Goal: Task Accomplishment & Management: Complete application form

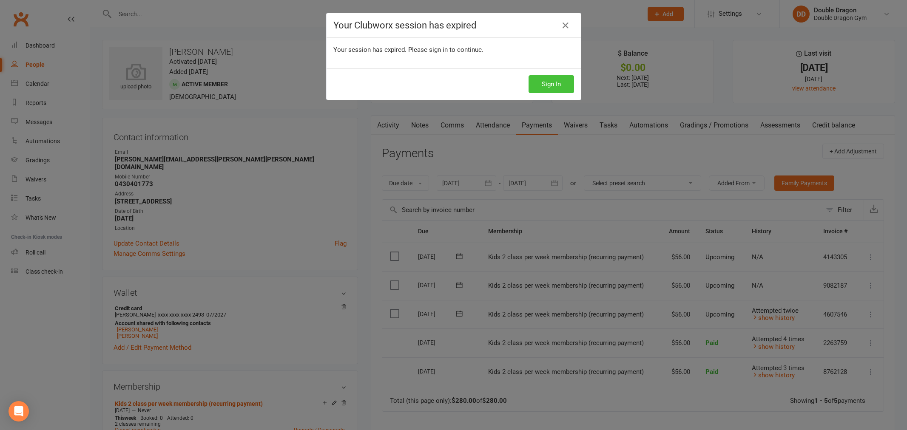
click at [552, 88] on button "Sign In" at bounding box center [550, 84] width 45 height 18
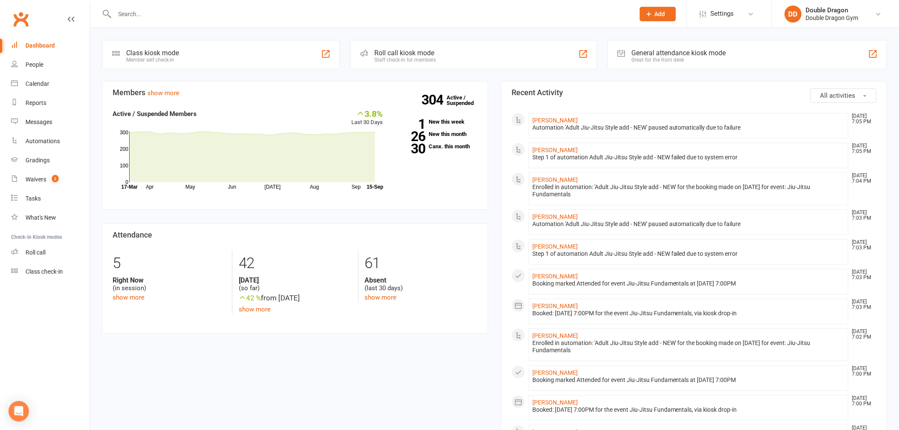
click at [198, 16] on input "text" at bounding box center [370, 14] width 517 height 12
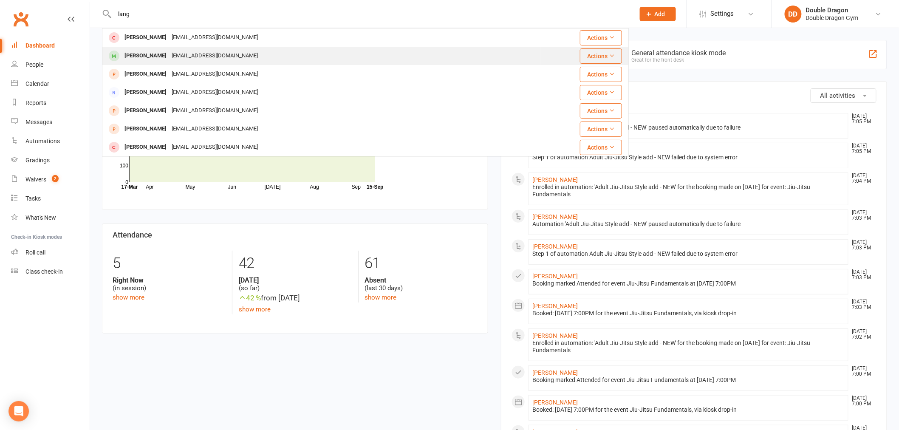
type input "lang"
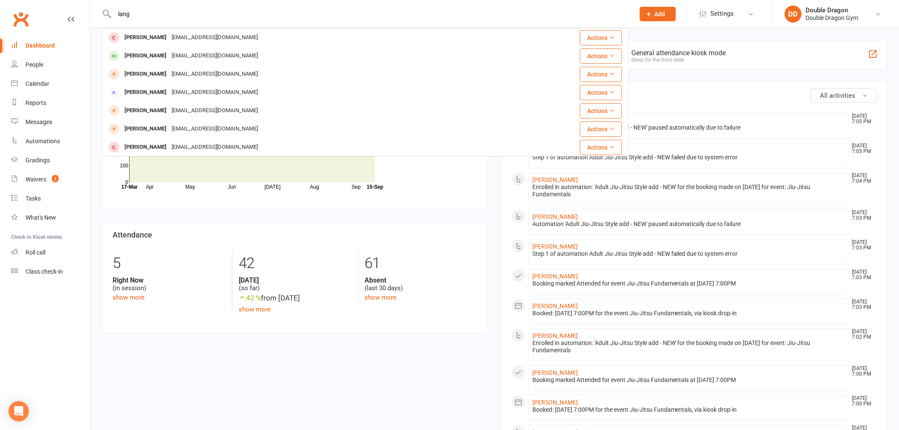
click at [184, 61] on div "[EMAIL_ADDRESS][DOMAIN_NAME]" at bounding box center [214, 56] width 91 height 12
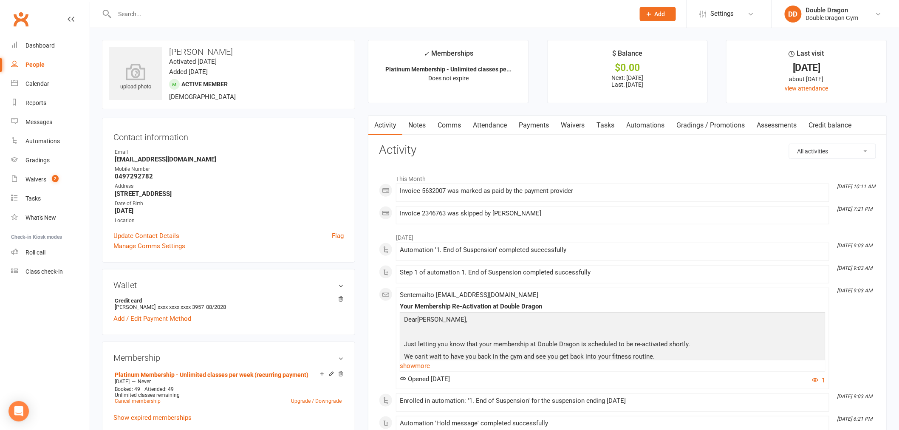
drag, startPoint x: 545, startPoint y: 124, endPoint x: 551, endPoint y: 134, distance: 11.2
click at [548, 125] on link "Payments" at bounding box center [534, 126] width 42 height 20
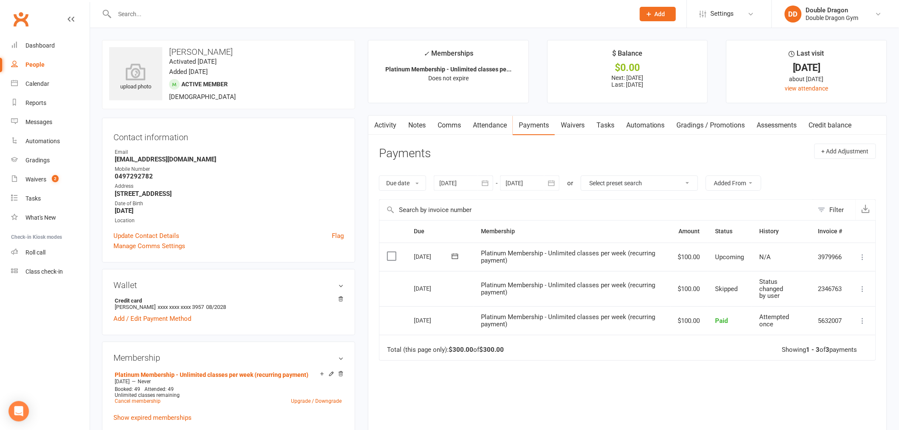
click at [465, 183] on div at bounding box center [464, 183] width 60 height 15
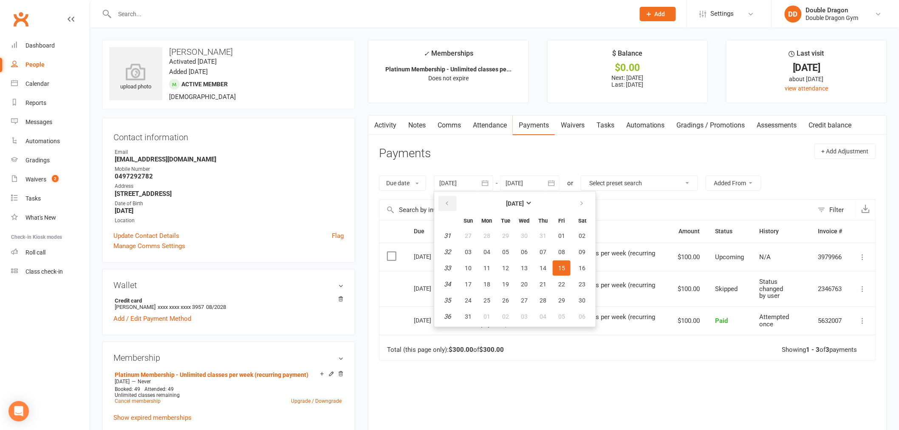
click at [452, 203] on button "button" at bounding box center [448, 203] width 18 height 15
click at [496, 245] on button "07" at bounding box center [487, 251] width 18 height 15
type input "[DATE]"
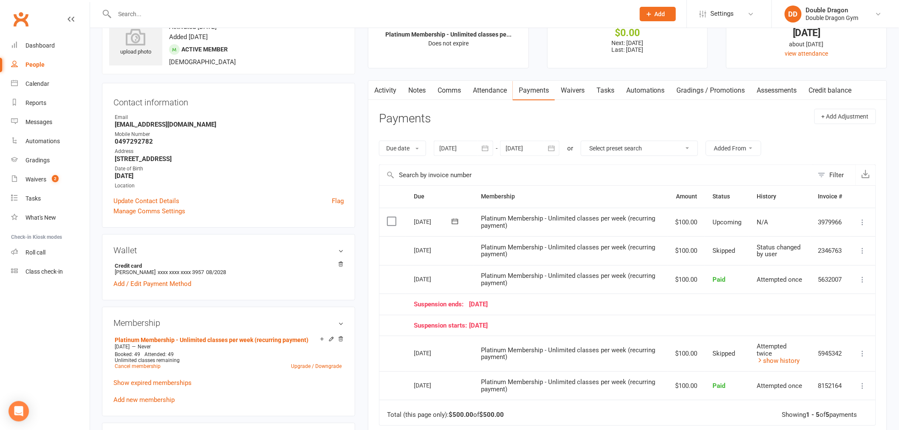
scroll to position [47, 0]
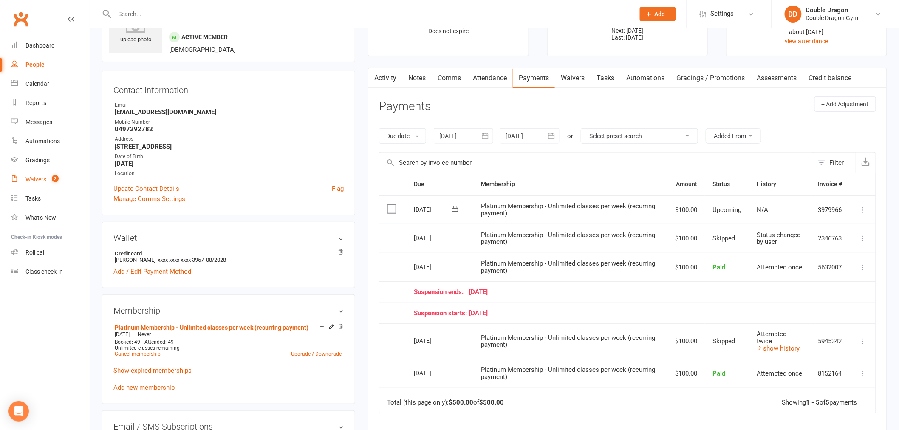
click at [45, 174] on link "Waivers 2" at bounding box center [50, 179] width 79 height 19
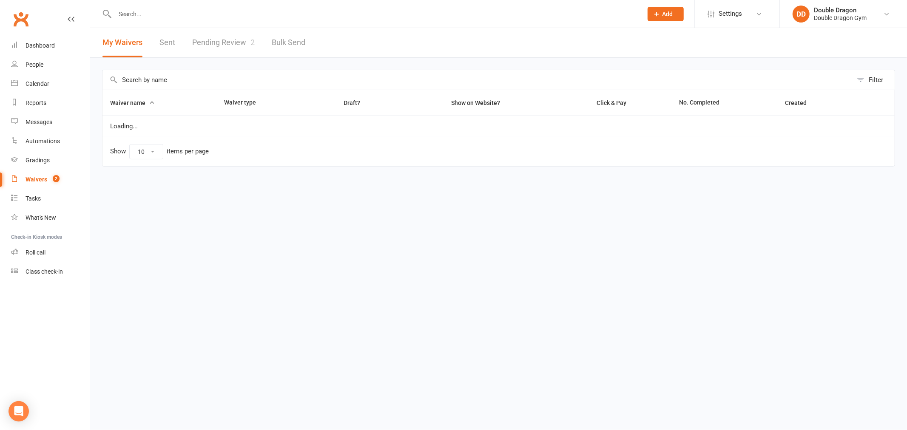
click at [233, 32] on link "Pending Review 2" at bounding box center [223, 42] width 62 height 29
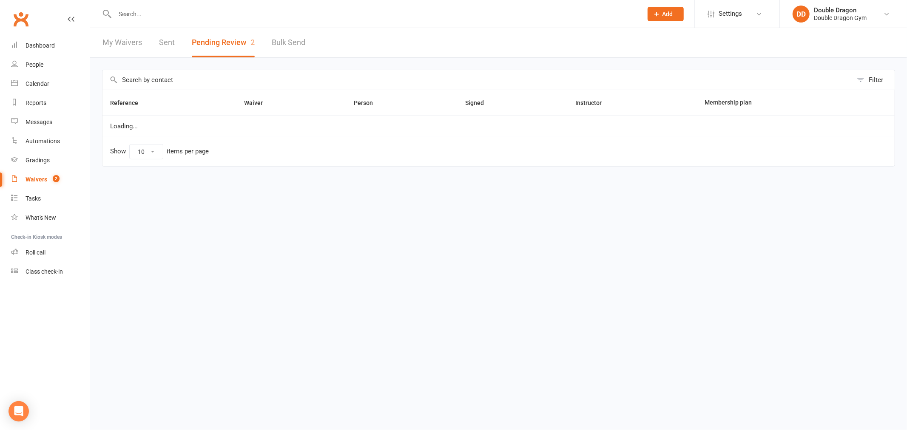
select select "100"
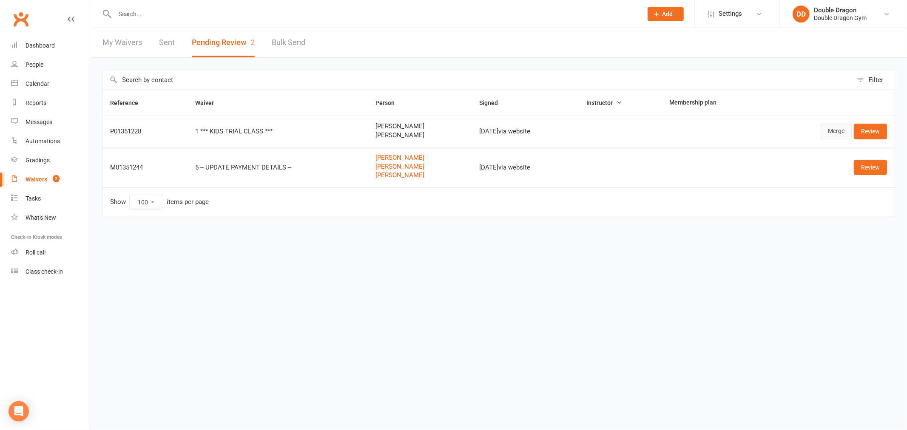
click at [837, 129] on link "Merge" at bounding box center [835, 131] width 31 height 15
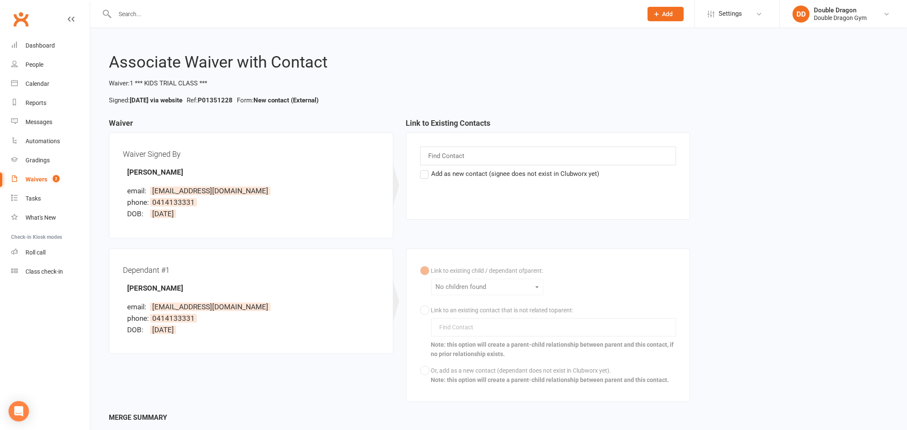
select select "100"
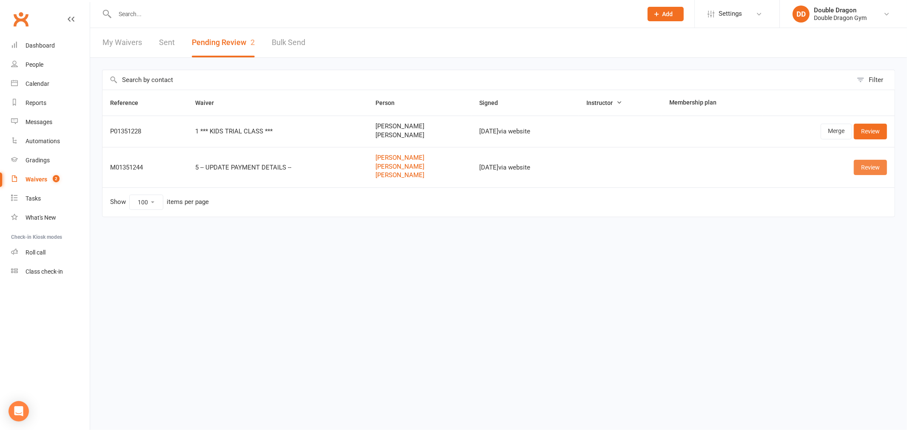
click at [881, 171] on link "Review" at bounding box center [869, 167] width 33 height 15
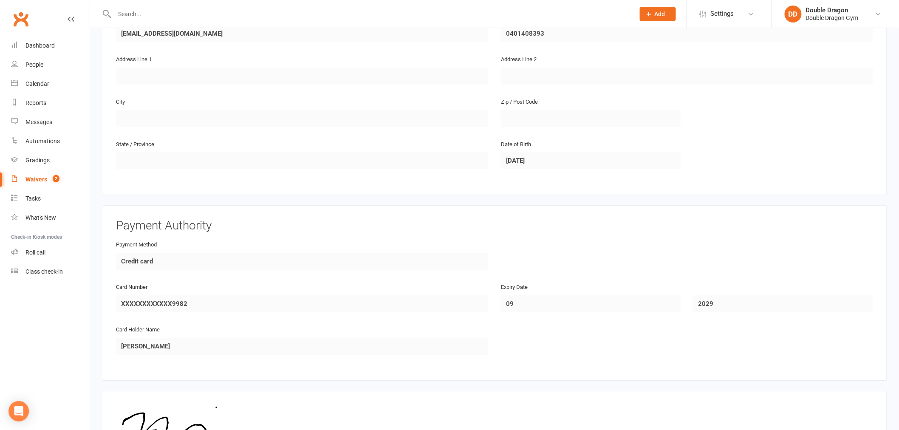
scroll to position [929, 0]
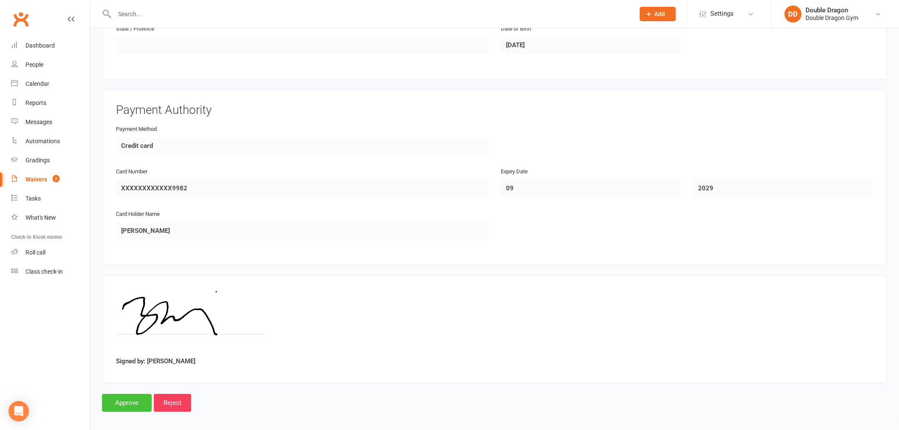
click at [130, 397] on input "Approve" at bounding box center [127, 403] width 50 height 18
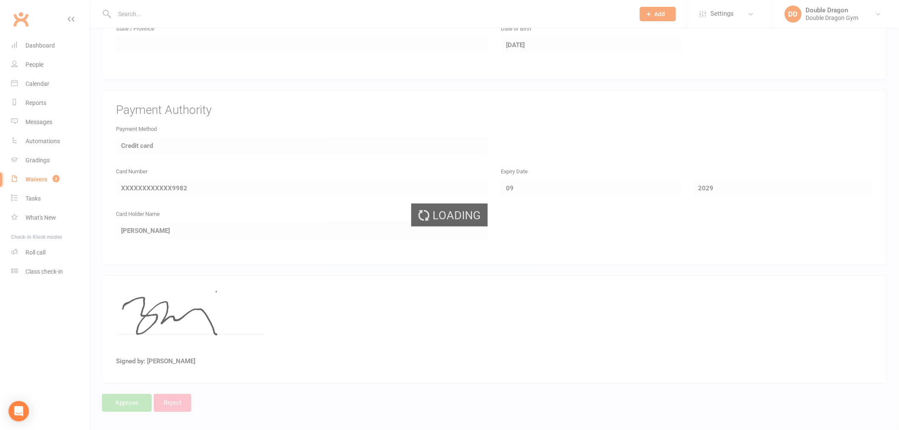
select select "100"
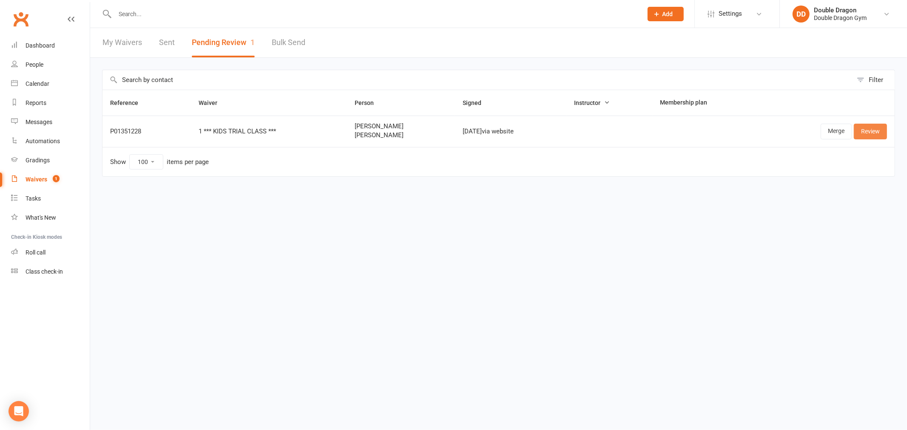
click at [867, 133] on link "Review" at bounding box center [869, 131] width 33 height 15
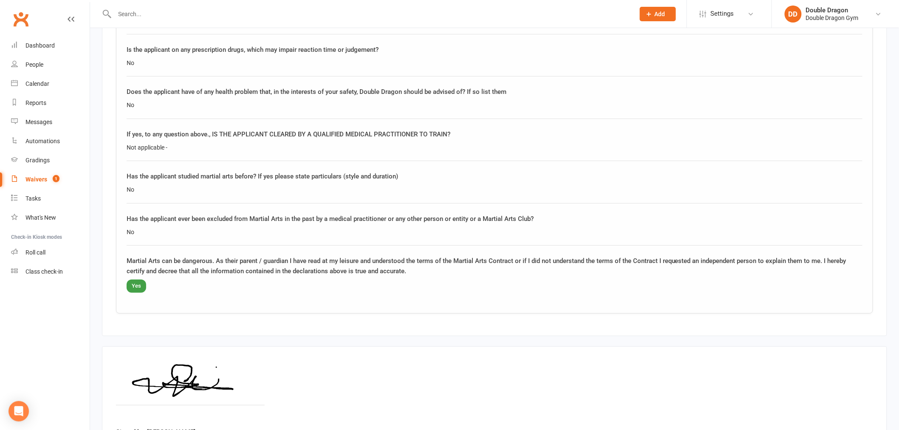
scroll to position [1349, 0]
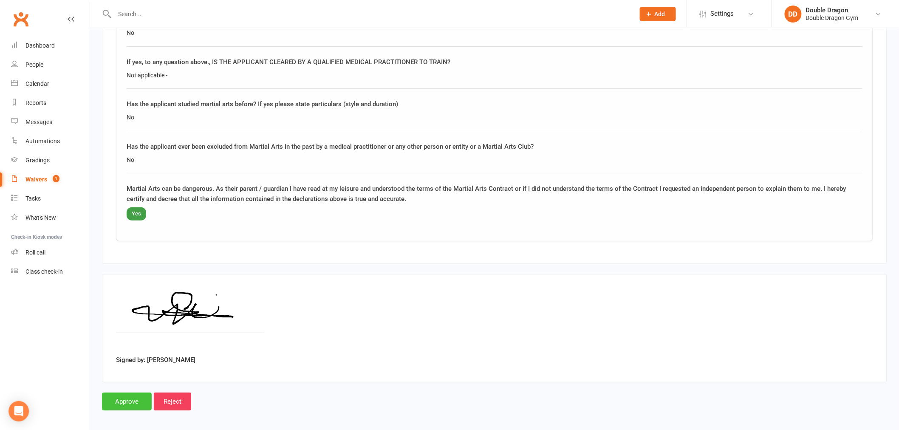
click at [139, 394] on input "Approve" at bounding box center [127, 402] width 50 height 18
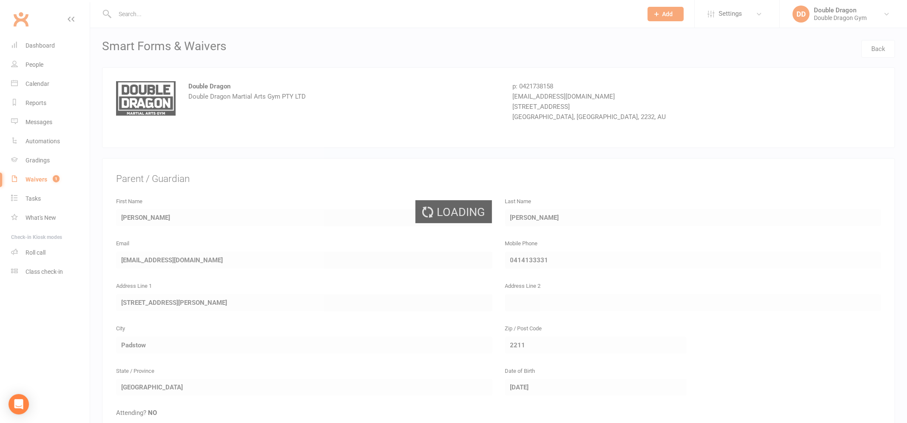
select select "100"
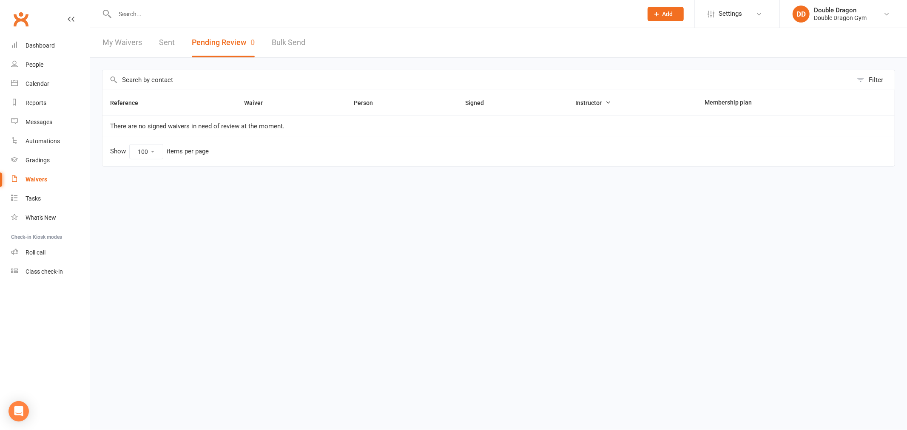
click at [163, 16] on input "text" at bounding box center [374, 14] width 524 height 12
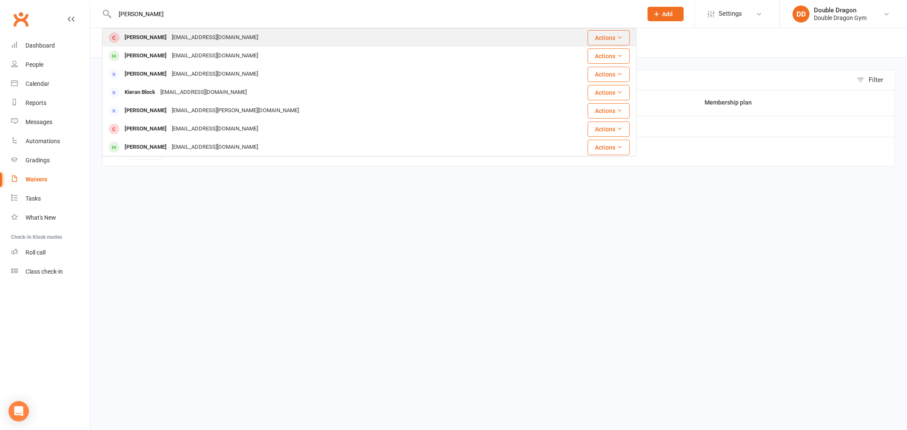
type input "[PERSON_NAME]"
click at [179, 39] on div "[EMAIL_ADDRESS][DOMAIN_NAME]" at bounding box center [214, 37] width 91 height 12
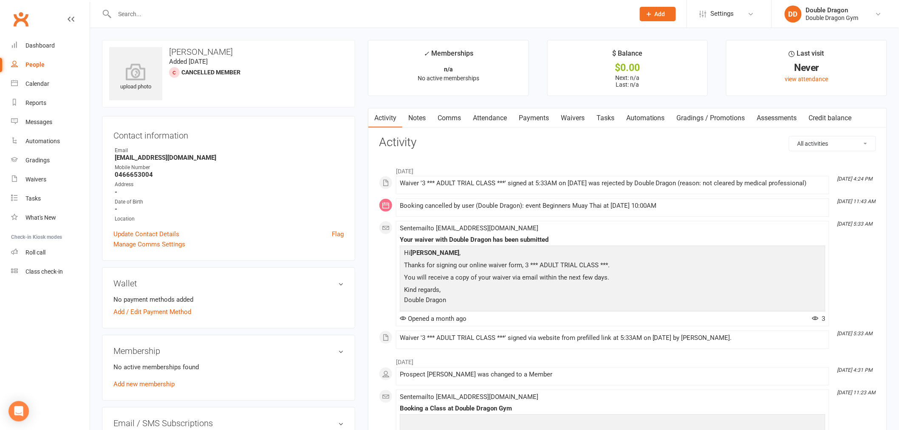
click at [567, 119] on link "Waivers" at bounding box center [573, 118] width 36 height 20
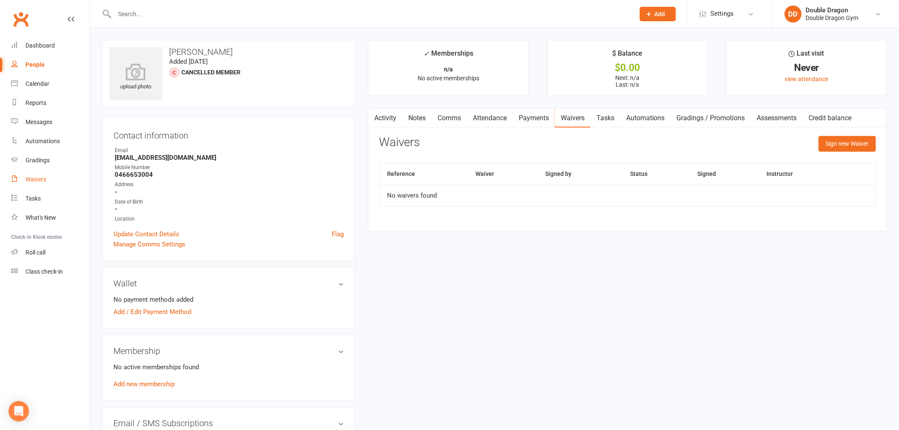
click at [44, 178] on div "Waivers" at bounding box center [36, 179] width 21 height 7
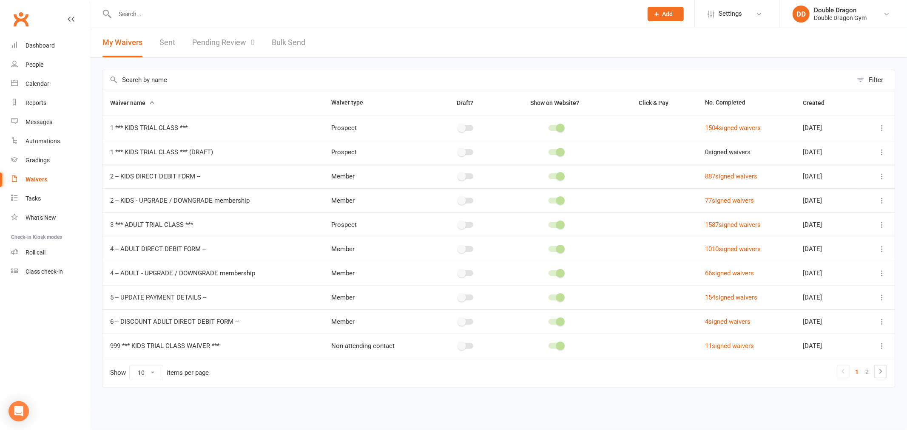
click at [229, 44] on link "Pending Review 0" at bounding box center [223, 42] width 62 height 29
select select "100"
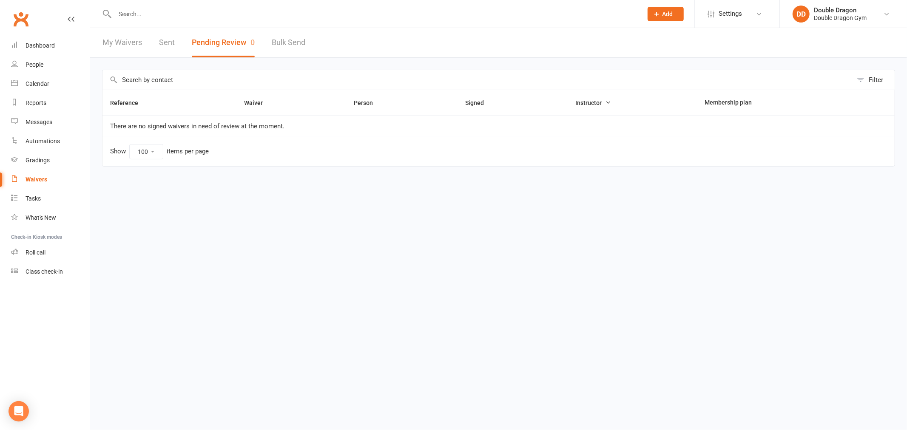
click at [35, 181] on div "Waivers" at bounding box center [37, 179] width 22 height 7
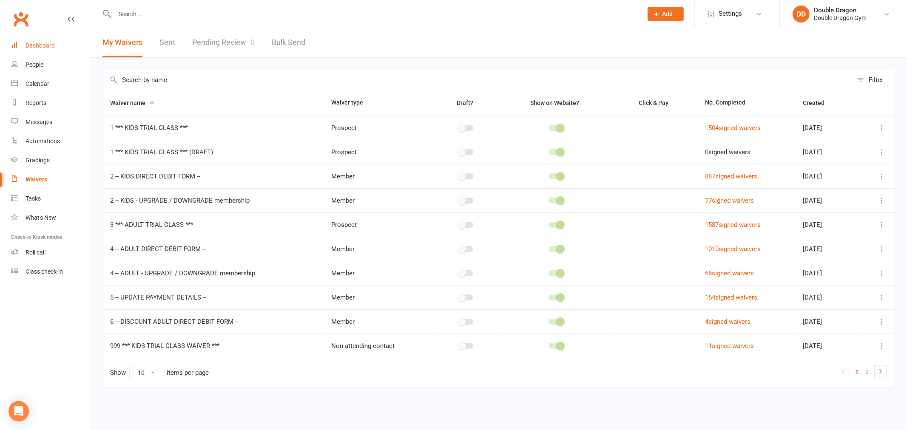
click at [47, 48] on div "Dashboard" at bounding box center [40, 45] width 29 height 7
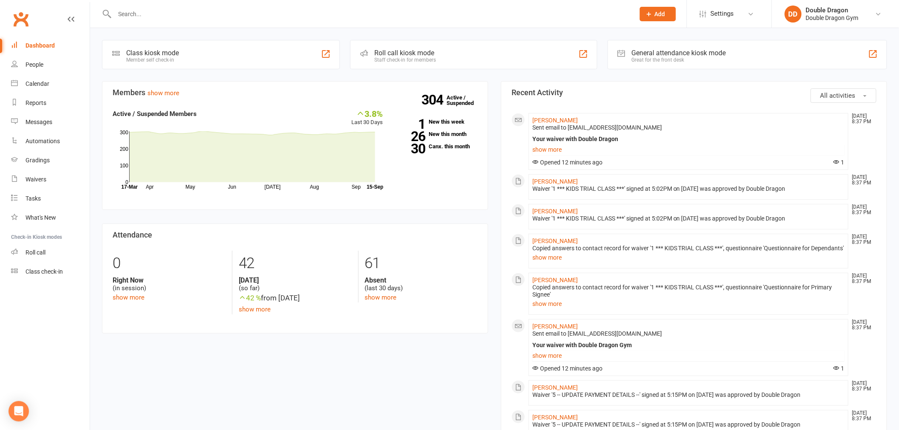
click at [46, 48] on div "Dashboard" at bounding box center [40, 45] width 29 height 7
click at [152, 15] on input "text" at bounding box center [370, 14] width 517 height 12
type input "keato"
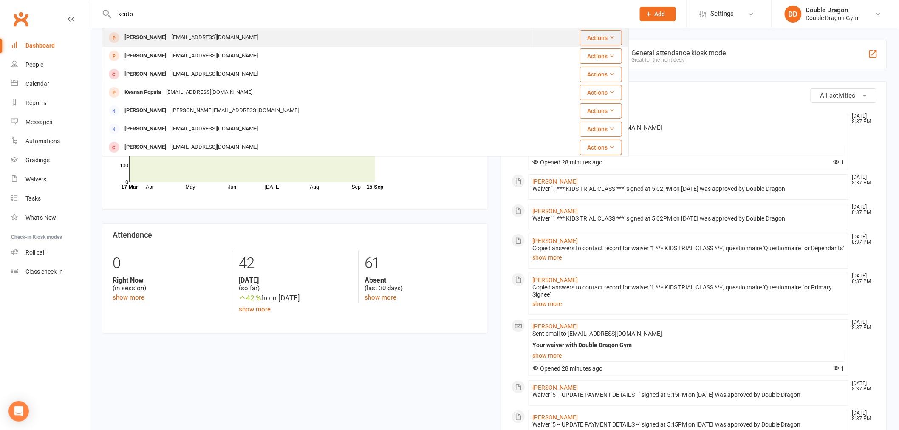
click at [156, 41] on div "[PERSON_NAME]" at bounding box center [145, 37] width 47 height 12
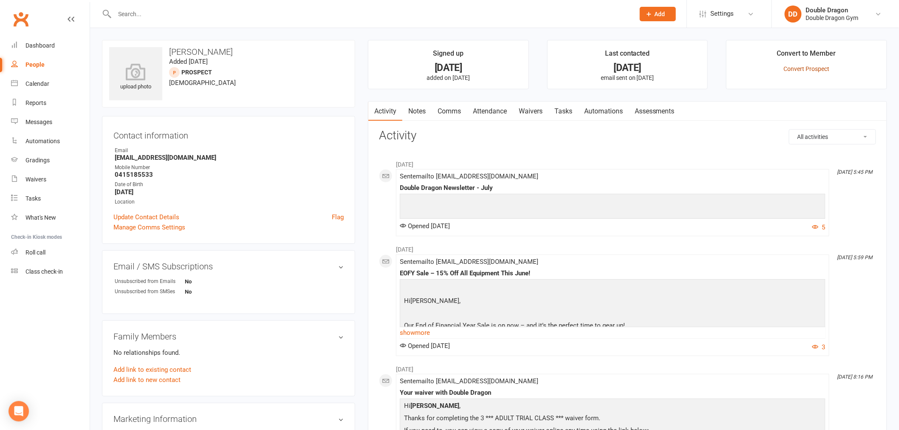
click at [810, 70] on link "Convert Prospect" at bounding box center [807, 68] width 46 height 7
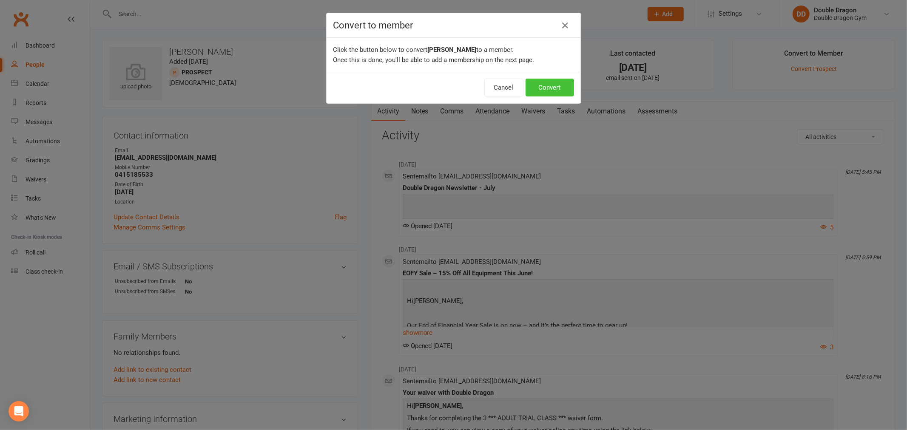
click at [557, 94] on button "Convert" at bounding box center [549, 88] width 48 height 18
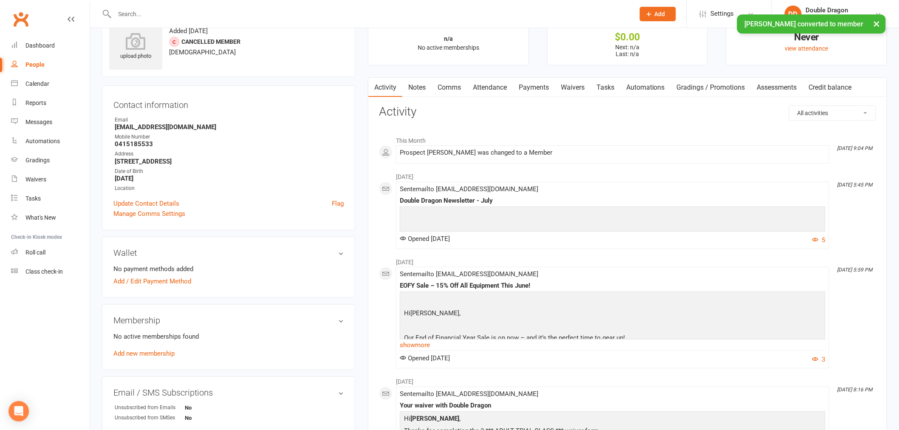
scroll to position [47, 0]
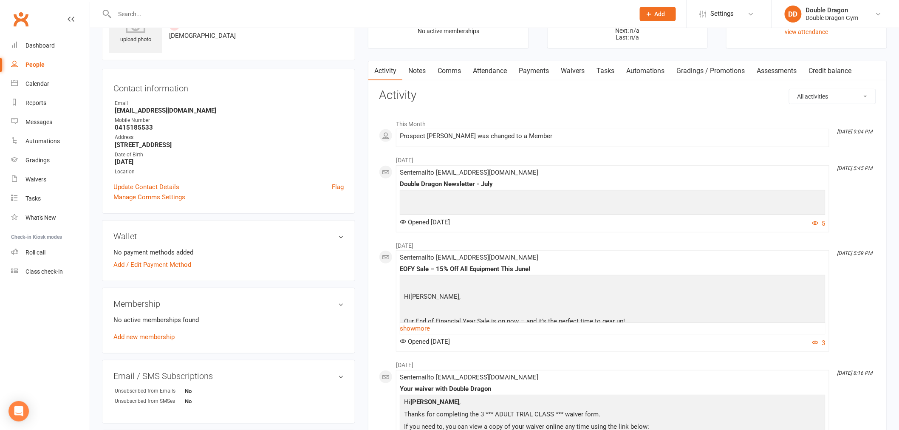
click at [140, 337] on link "Add new membership" at bounding box center [143, 337] width 61 height 8
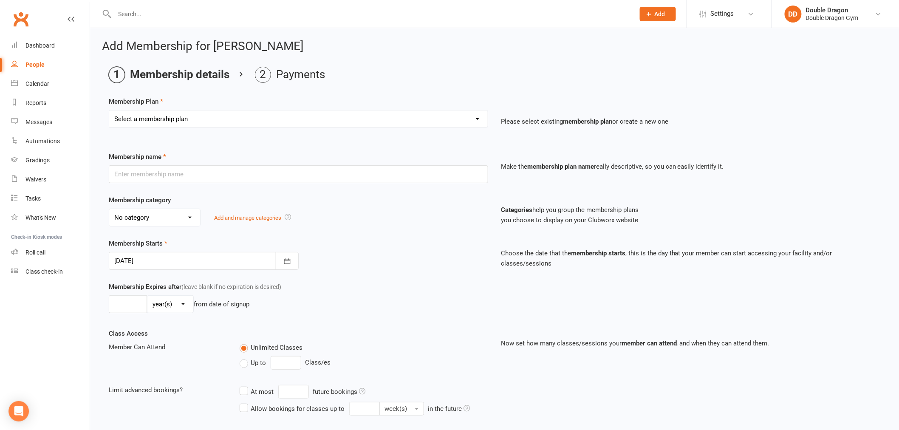
click at [411, 128] on div "Select a membership plan Create new Membership Plan Platinum Membership - Unlim…" at bounding box center [299, 119] width 380 height 18
click at [370, 121] on select "Select a membership plan Create new Membership Plan Platinum Membership - Unlim…" at bounding box center [298, 119] width 379 height 17
select select "11"
click at [109, 111] on select "Select a membership plan Create new Membership Plan Platinum Membership - Unlim…" at bounding box center [298, 119] width 379 height 17
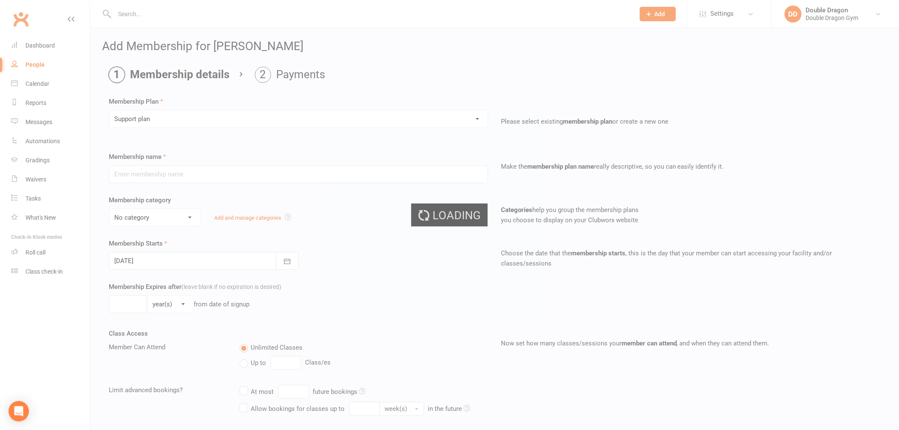
type input "Support plan"
select select "0"
type input "0"
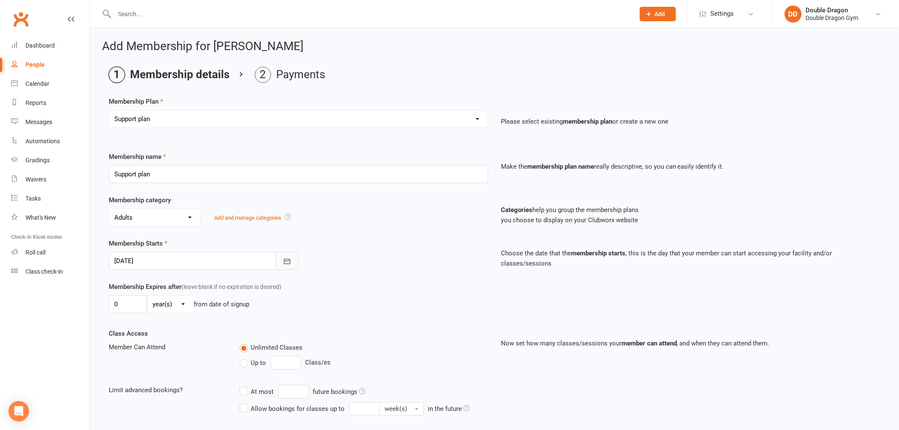
click at [286, 261] on icon "button" at bounding box center [287, 261] width 9 height 9
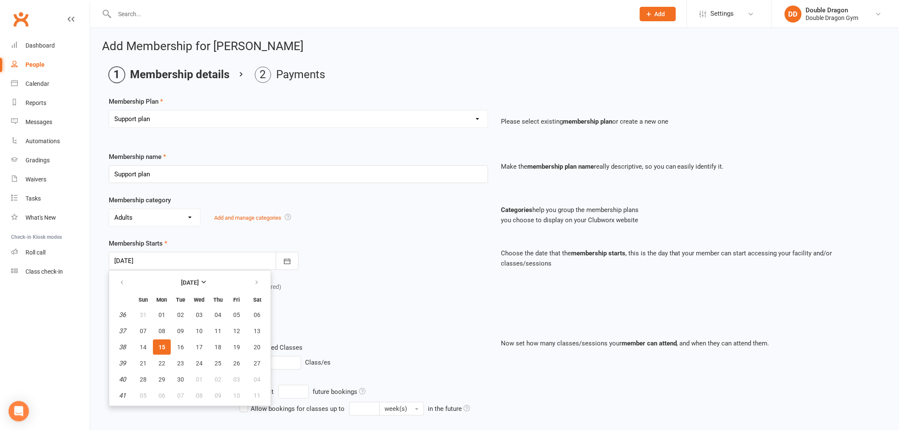
click at [330, 241] on div "Membership Starts [DATE] [DATE] Sun Mon Tue Wed Thu Fri Sat 36 31 01 02 03 04 0…" at bounding box center [298, 253] width 392 height 31
